Goal: Entertainment & Leisure: Browse casually

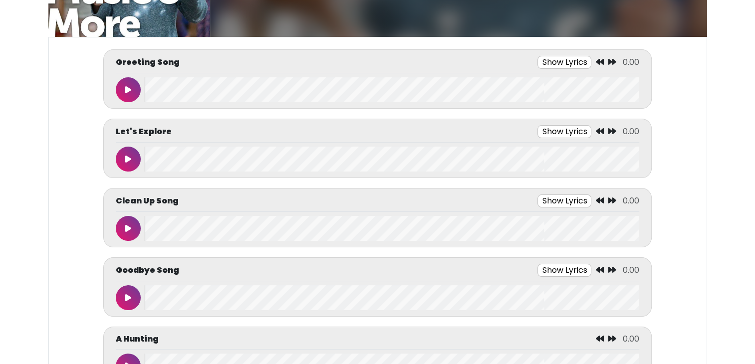
scroll to position [126, 0]
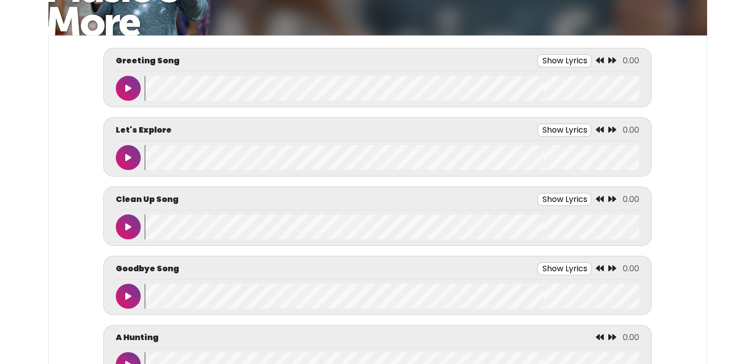
click at [133, 77] on button at bounding box center [128, 88] width 25 height 25
click at [130, 87] on icon at bounding box center [128, 88] width 5 height 8
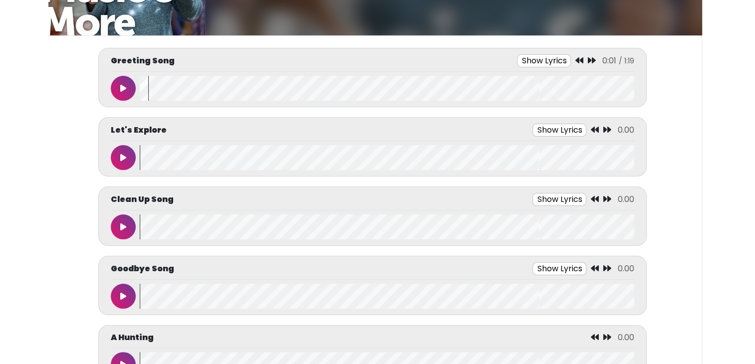
scroll to position [0, 6]
click at [577, 58] on icon at bounding box center [578, 60] width 8 height 8
click at [128, 85] on button at bounding box center [122, 88] width 25 height 25
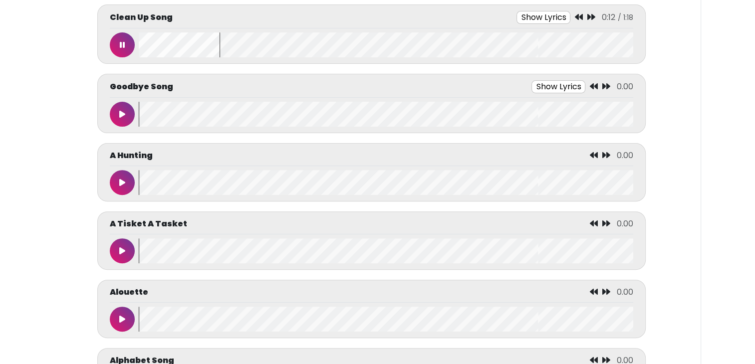
scroll to position [297, 0]
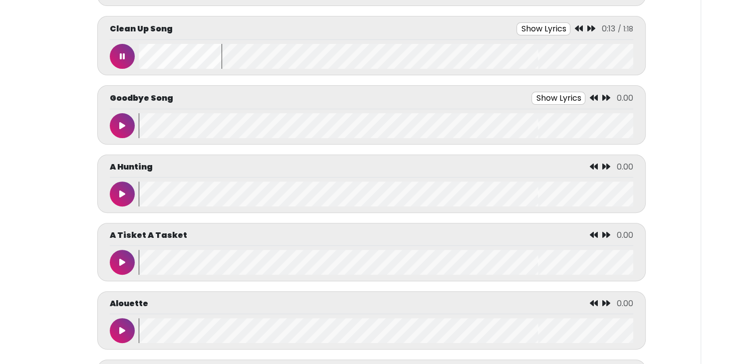
click at [119, 49] on button at bounding box center [122, 56] width 25 height 25
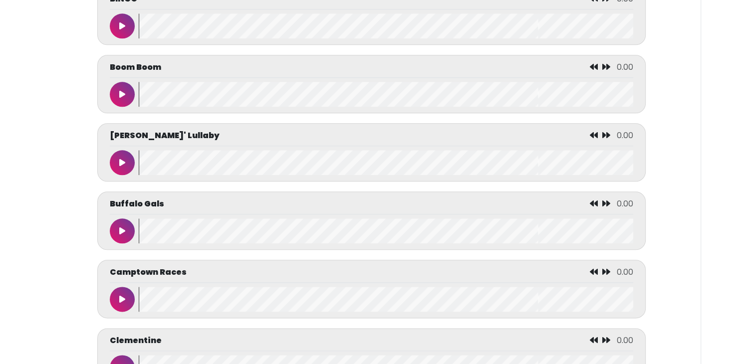
scroll to position [1149, 0]
click at [119, 91] on button at bounding box center [122, 94] width 25 height 25
click at [113, 138] on p "[PERSON_NAME]' Lullaby" at bounding box center [165, 136] width 110 height 12
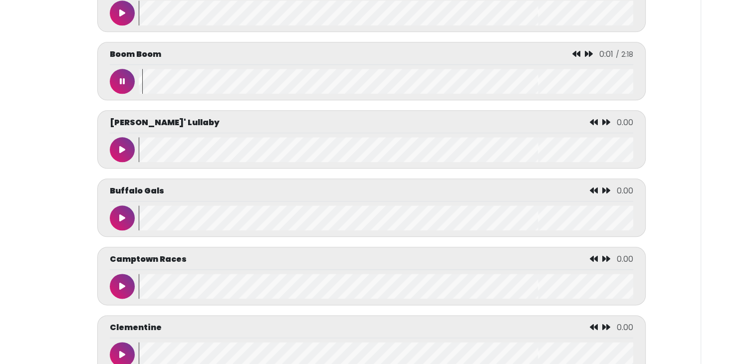
scroll to position [1162, 0]
click at [119, 73] on button at bounding box center [122, 80] width 25 height 25
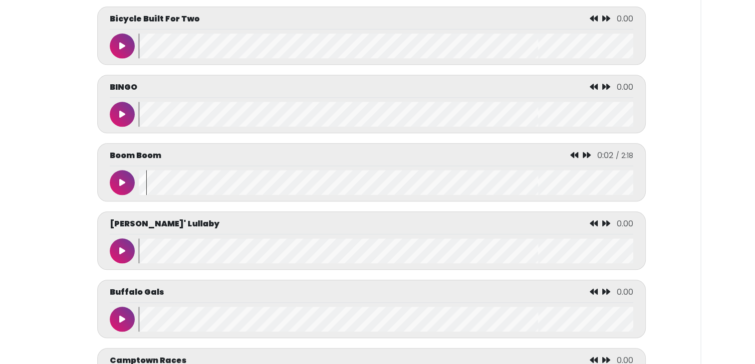
scroll to position [1071, 0]
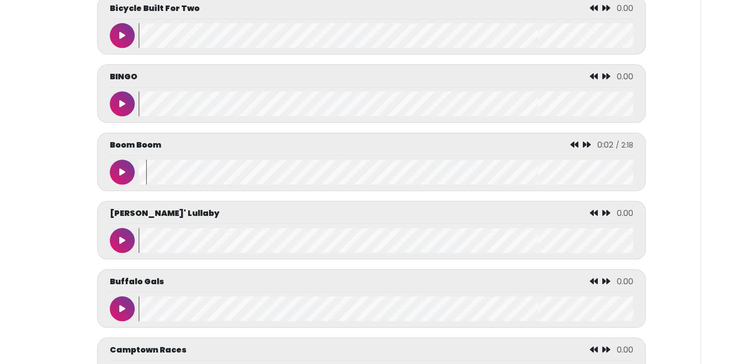
click at [121, 100] on icon at bounding box center [122, 104] width 6 height 8
click at [119, 97] on button at bounding box center [122, 103] width 25 height 25
click at [114, 181] on div at bounding box center [124, 172] width 29 height 25
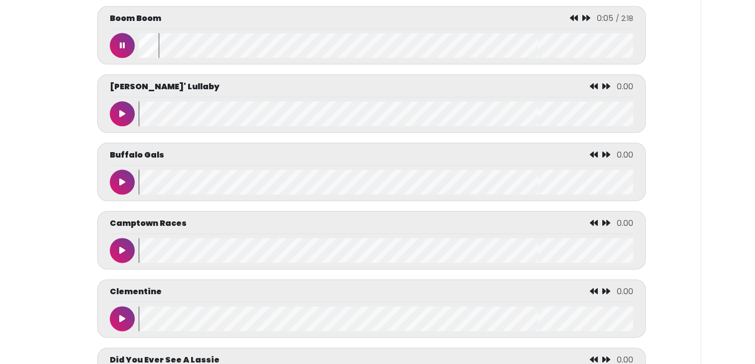
scroll to position [1200, 0]
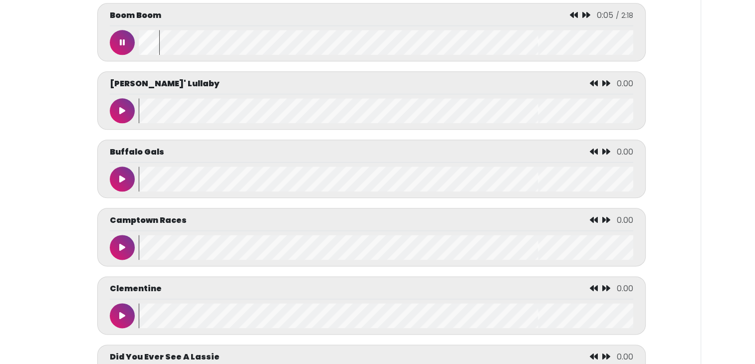
click at [123, 39] on icon at bounding box center [122, 42] width 5 height 8
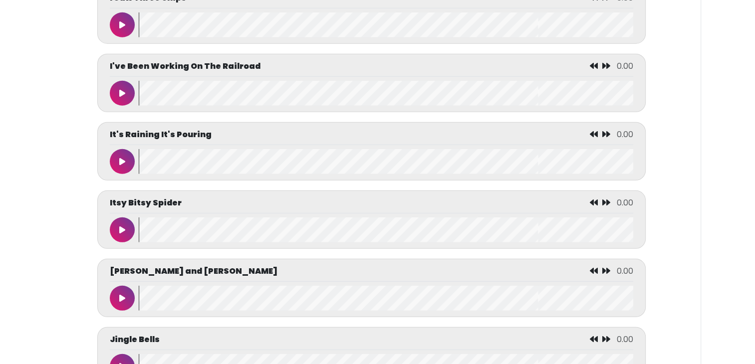
scroll to position [2722, 0]
click at [100, 93] on div "I've Been Working On The Railroad 0.00" at bounding box center [371, 83] width 548 height 58
click at [118, 97] on button at bounding box center [122, 93] width 25 height 25
click at [123, 170] on button at bounding box center [122, 161] width 25 height 25
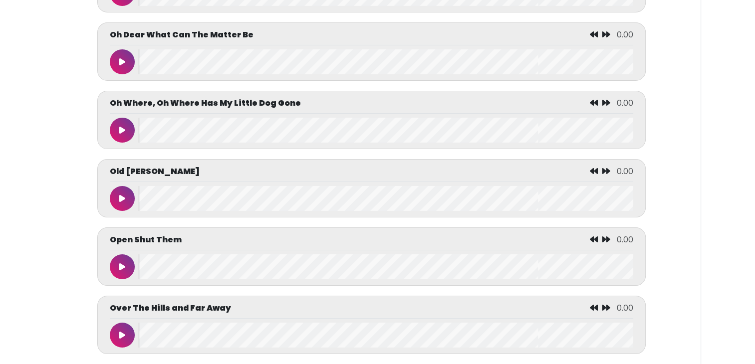
scroll to position [3504, 0]
click at [111, 206] on button at bounding box center [122, 199] width 25 height 25
click at [113, 205] on button at bounding box center [122, 199] width 25 height 25
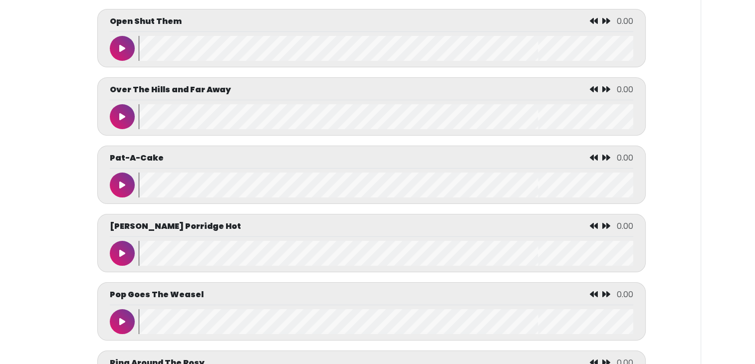
scroll to position [3726, 0]
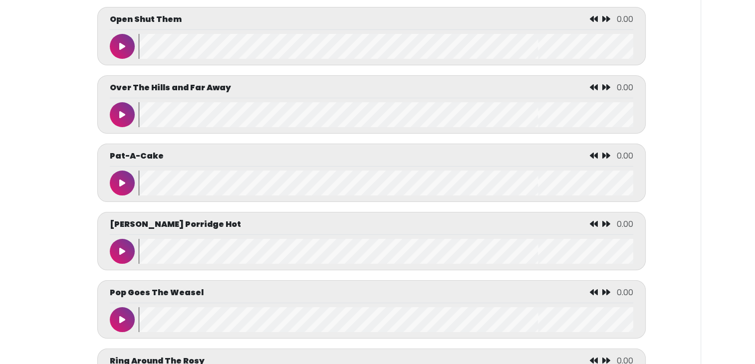
click at [120, 192] on button at bounding box center [122, 183] width 25 height 25
click at [117, 192] on button at bounding box center [122, 183] width 25 height 25
click at [114, 261] on button at bounding box center [122, 251] width 25 height 25
click at [120, 324] on icon at bounding box center [122, 320] width 5 height 8
